Goal: Obtain resource: Obtain resource

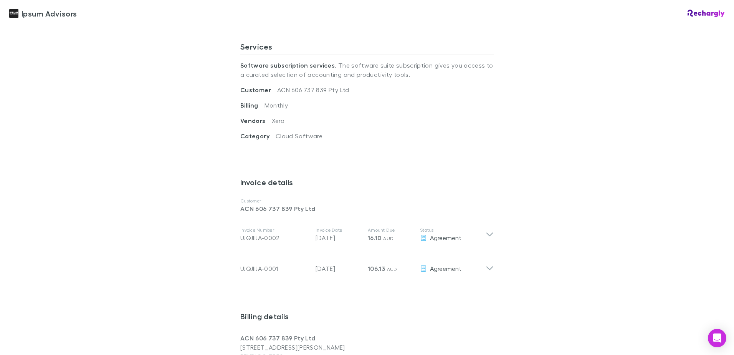
scroll to position [269, 0]
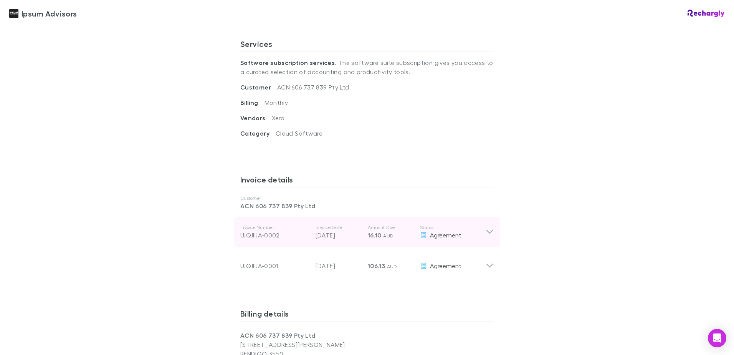
click at [489, 232] on icon at bounding box center [490, 232] width 7 height 4
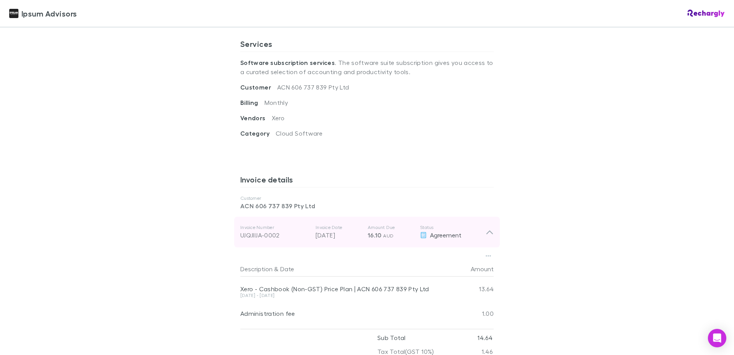
scroll to position [346, 0]
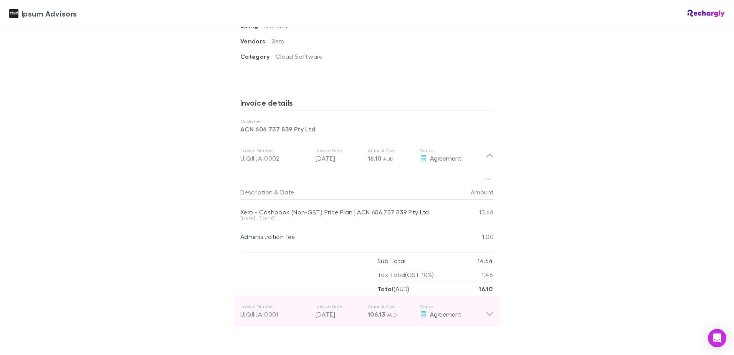
click at [490, 314] on icon at bounding box center [490, 310] width 8 height 15
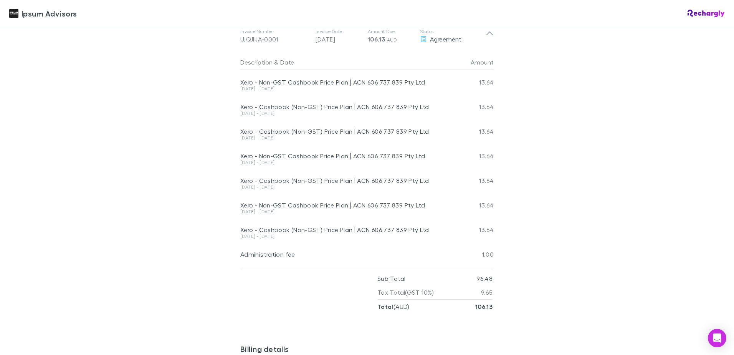
scroll to position [480, 0]
